Goal: Task Accomplishment & Management: Complete application form

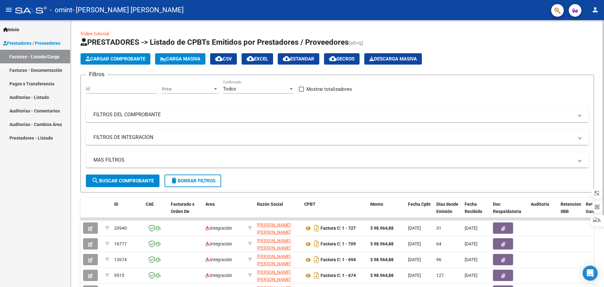
click at [392, 76] on form "Filtros Id Area Area Todos Confirmado Mostrar totalizadores FILTROS DEL COMPROB…" at bounding box center [338, 134] width 514 height 118
click at [110, 58] on span "Cargar Comprobante" at bounding box center [116, 59] width 60 height 6
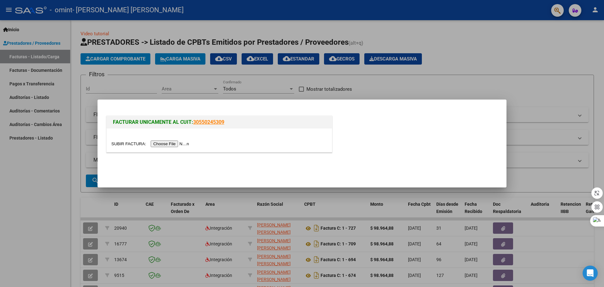
click at [187, 145] on input "file" at bounding box center [151, 143] width 80 height 7
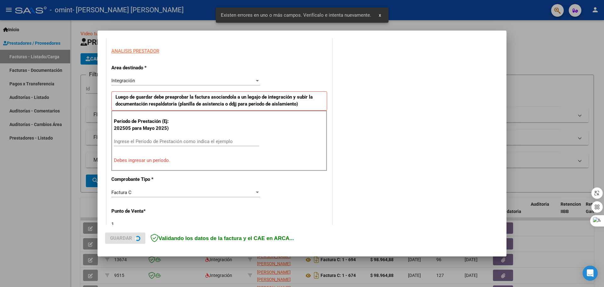
scroll to position [114, 0]
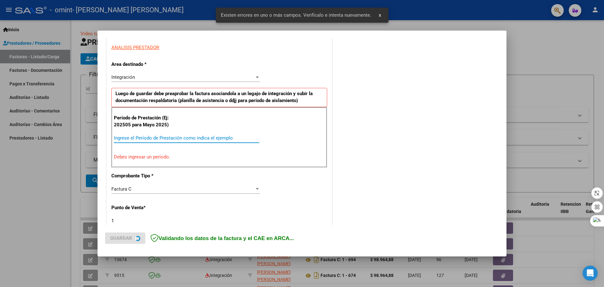
click at [148, 139] on input "Ingrese el Período de Prestación como indica el ejemplo" at bounding box center [186, 138] width 145 height 6
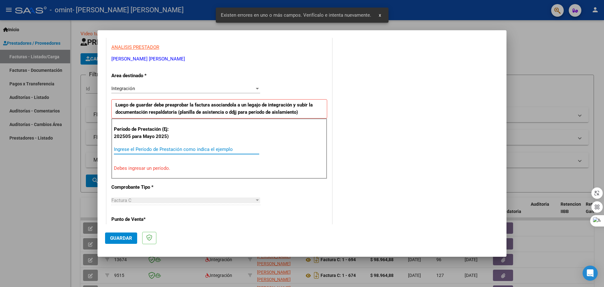
click at [149, 145] on div "Ingrese el Período de Prestación como indica el ejemplo" at bounding box center [186, 149] width 145 height 9
click at [150, 148] on input "Ingrese el Período de Prestación como indica el ejemplo" at bounding box center [186, 149] width 145 height 6
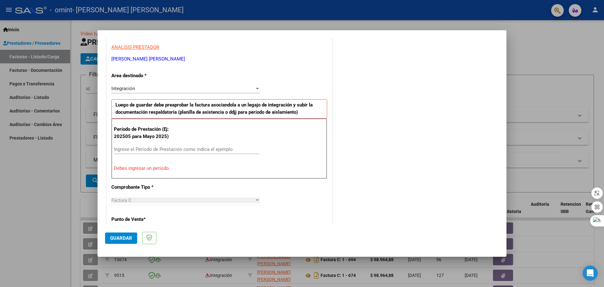
click at [150, 152] on input "Ingrese el Período de Prestación como indica el ejemplo" at bounding box center [186, 149] width 145 height 6
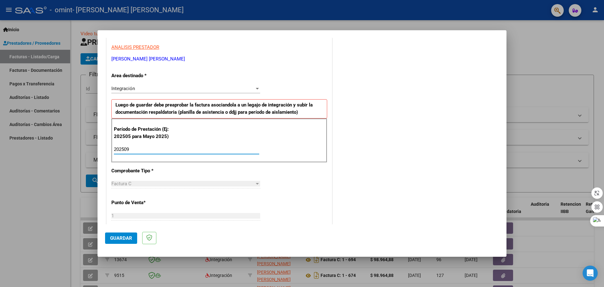
type input "202509"
click at [258, 152] on div "Período de Prestación (Ej: 202505 para Mayo 2025) 202509 Ingrese el Período de …" at bounding box center [219, 140] width 216 height 44
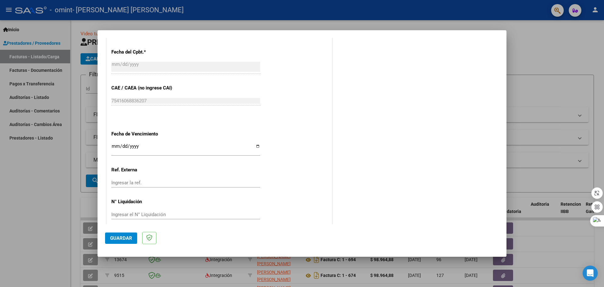
scroll to position [366, 0]
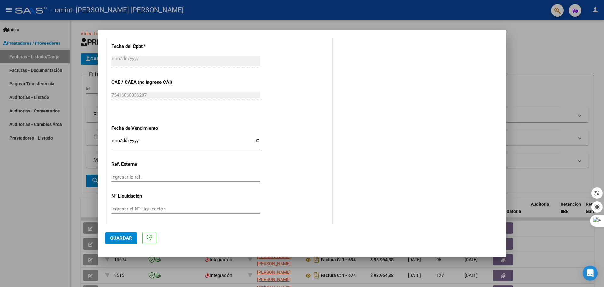
click at [116, 141] on input "Ingresar la fecha" at bounding box center [185, 143] width 149 height 10
click at [116, 142] on input "Ingresar la fecha" at bounding box center [185, 143] width 149 height 10
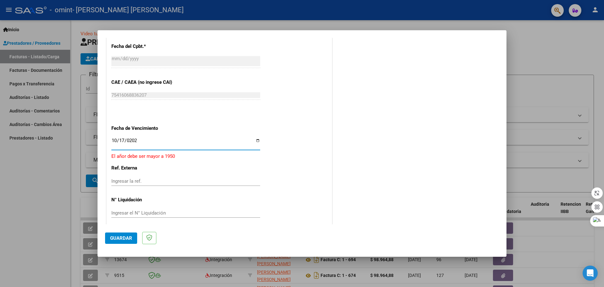
type input "[DATE]"
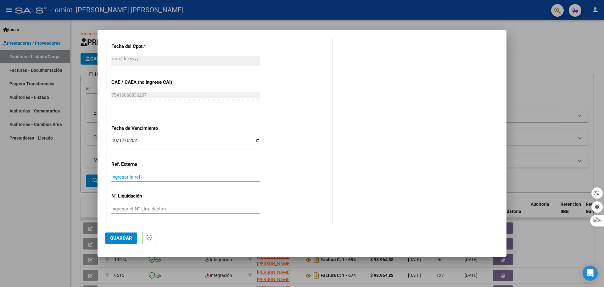
click at [123, 177] on input "Ingresar la ref." at bounding box center [185, 177] width 149 height 6
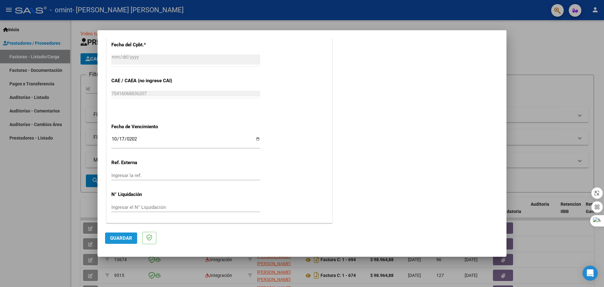
click at [133, 233] on button "Guardar" at bounding box center [121, 237] width 32 height 11
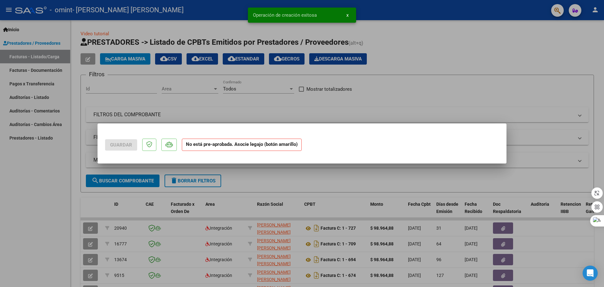
scroll to position [0, 0]
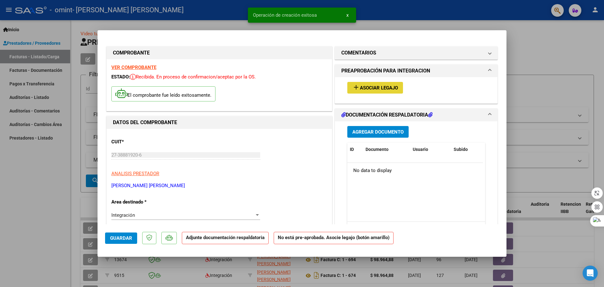
click at [398, 91] on button "add Asociar Legajo" at bounding box center [376, 88] width 56 height 12
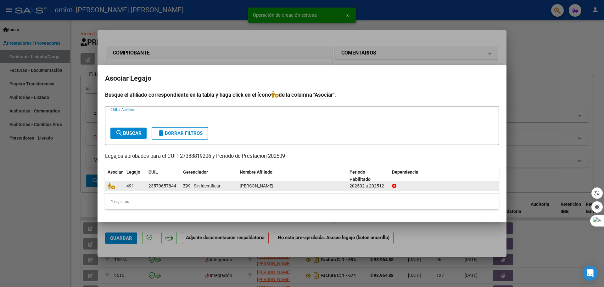
click at [181, 184] on datatable-body-cell "Z99 - Sin Identificar" at bounding box center [209, 186] width 57 height 10
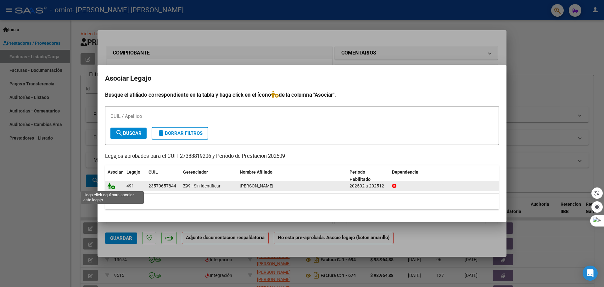
click at [111, 187] on icon at bounding box center [112, 185] width 8 height 7
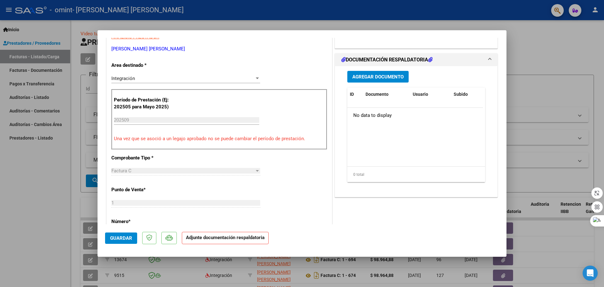
scroll to position [157, 0]
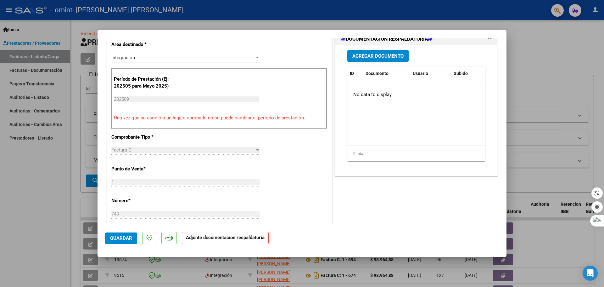
click at [384, 57] on span "Agregar Documento" at bounding box center [378, 56] width 51 height 6
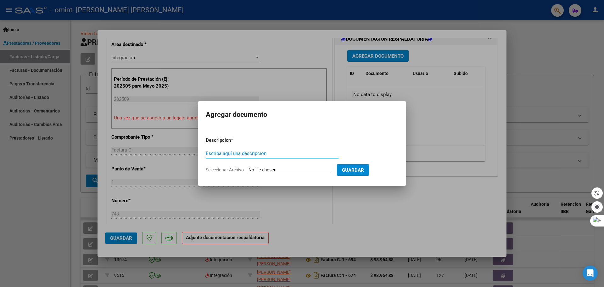
click at [242, 153] on input "Escriba aquí una descripcion" at bounding box center [272, 153] width 133 height 6
type input "Planilla de asistencia"
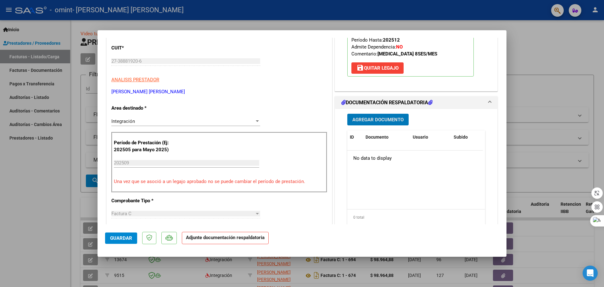
scroll to position [94, 0]
click at [377, 116] on span "Agregar Documento" at bounding box center [378, 119] width 51 height 6
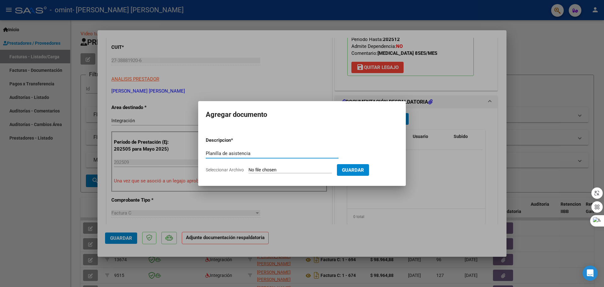
type input "Planilla de asistencia"
click at [283, 171] on input "Seleccionar Archivo" at bounding box center [290, 170] width 83 height 6
type input "C:\fakepath\Planilla [PERSON_NAME] .pdf"
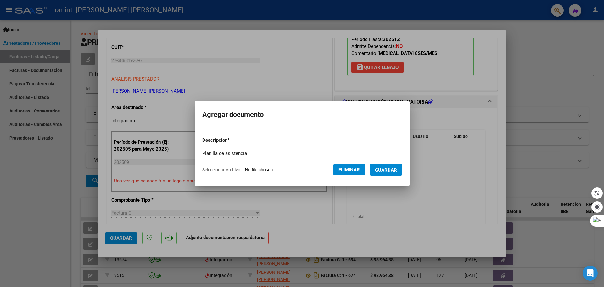
click at [386, 172] on span "Guardar" at bounding box center [386, 170] width 22 height 6
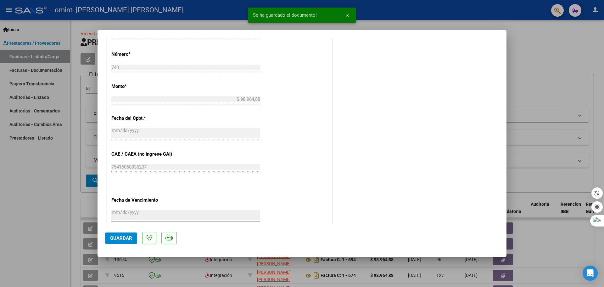
scroll to position [315, 0]
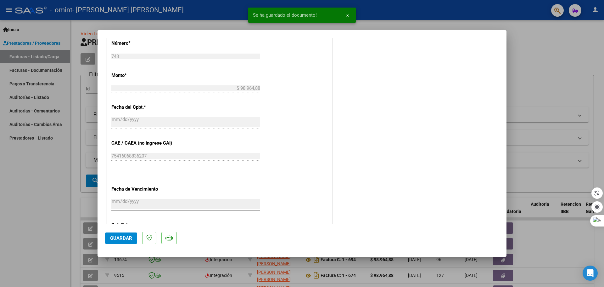
click at [108, 235] on button "Guardar" at bounding box center [121, 237] width 32 height 11
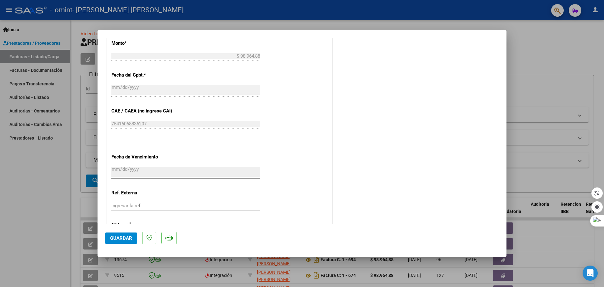
scroll to position [377, 0]
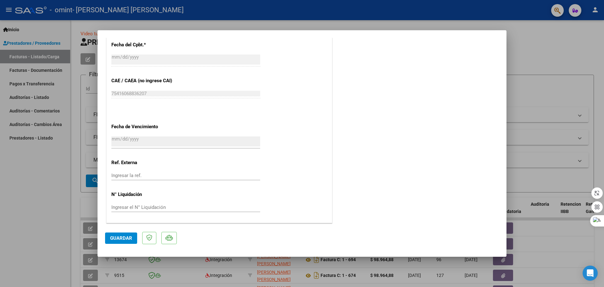
click at [130, 239] on span "Guardar" at bounding box center [121, 238] width 22 height 6
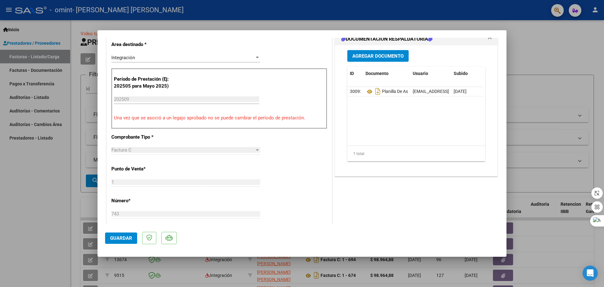
scroll to position [0, 0]
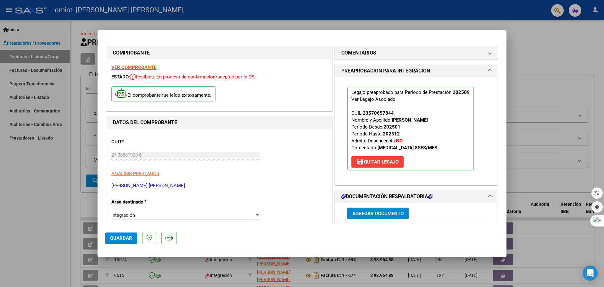
click at [123, 238] on span "Guardar" at bounding box center [121, 238] width 22 height 6
click at [517, 51] on div at bounding box center [302, 143] width 604 height 287
type input "$ 0,00"
